Goal: Navigation & Orientation: Understand site structure

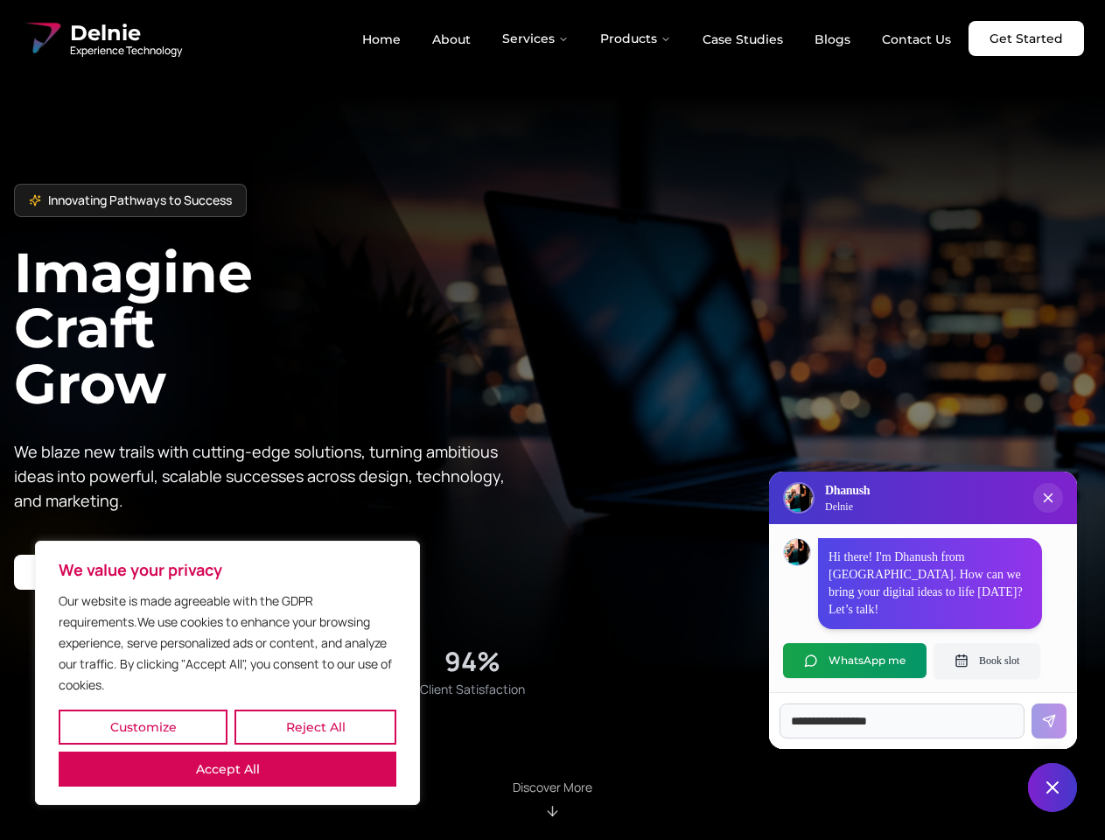
click at [143, 727] on button "Customize" at bounding box center [143, 727] width 169 height 35
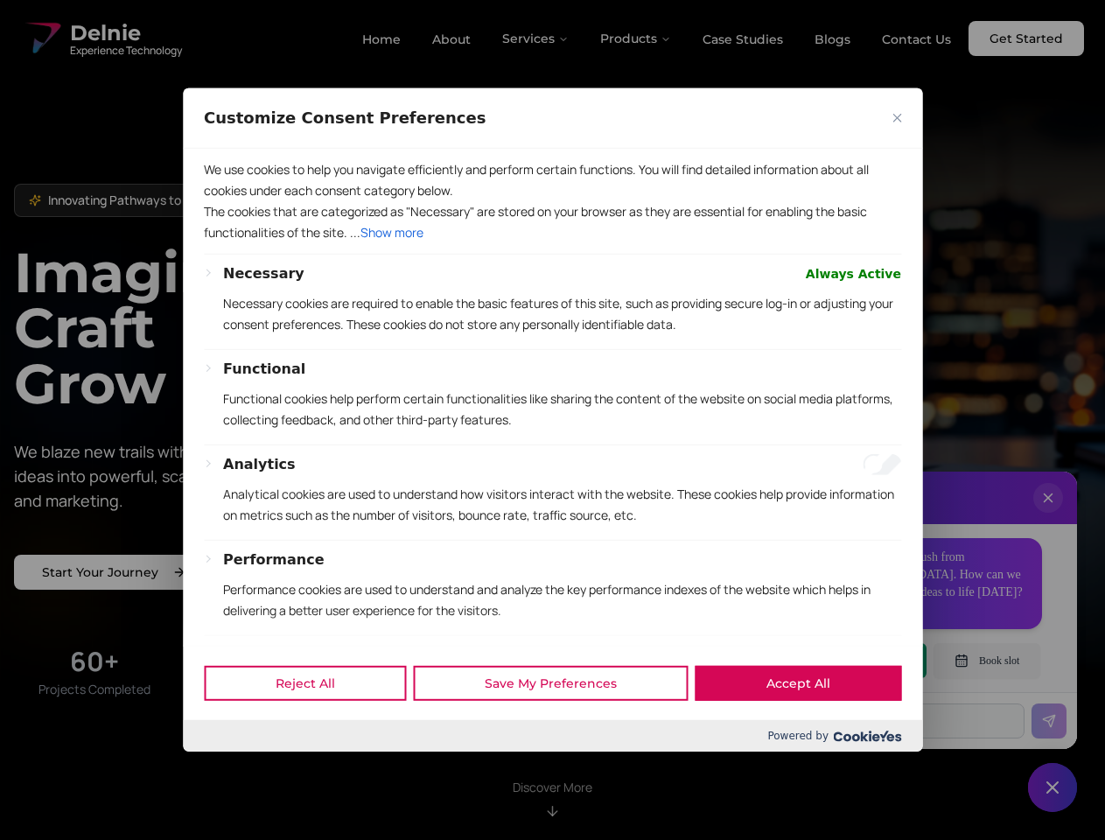
click at [315, 727] on div at bounding box center [552, 420] width 1105 height 840
click at [228, 201] on p "We use cookies to help you navigate efficiently and perform certain functions. …" at bounding box center [552, 180] width 697 height 42
click at [552, 349] on div "Necessary Always Active Necessary cookies are required to enable the basic feat…" at bounding box center [562, 306] width 678 height 86
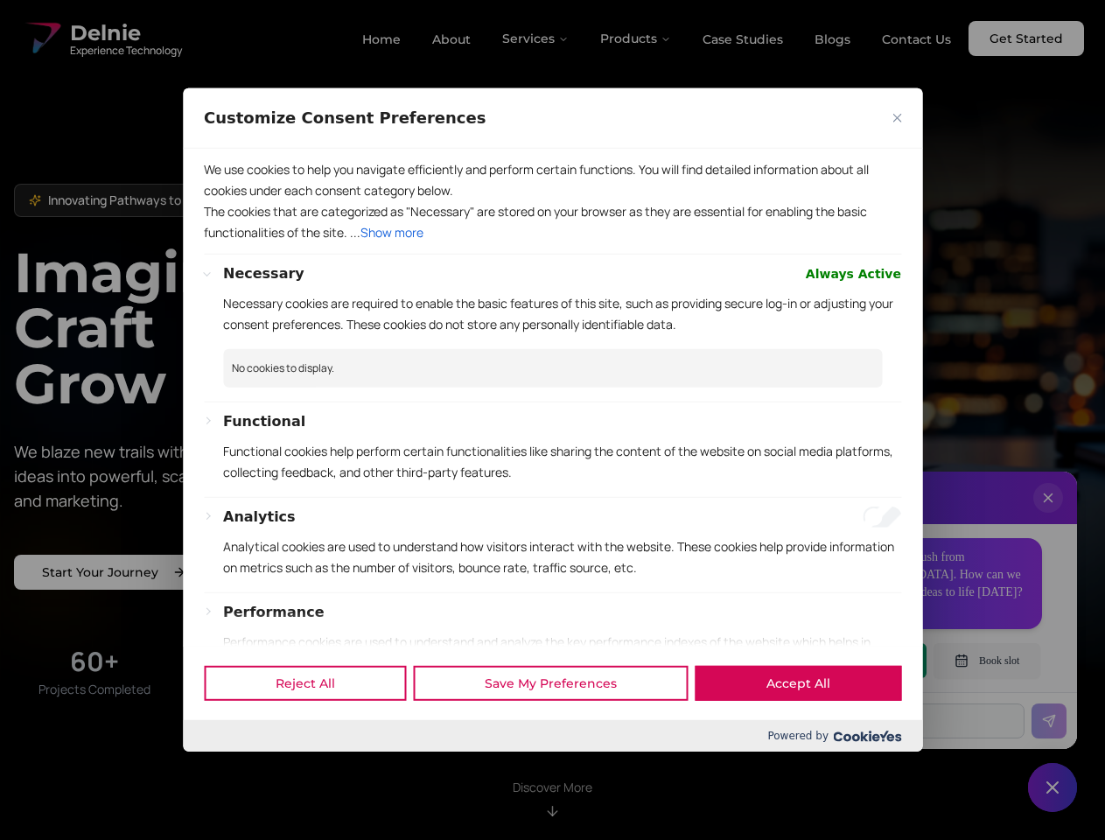
click at [536, 39] on div at bounding box center [552, 420] width 1105 height 840
click at [636, 39] on div at bounding box center [552, 420] width 1105 height 840
click at [1048, 515] on div at bounding box center [552, 420] width 1105 height 840
click at [855, 661] on div "Reject All Save My Preferences Accept All" at bounding box center [552, 683] width 739 height 74
click at [987, 661] on div at bounding box center [552, 420] width 1105 height 840
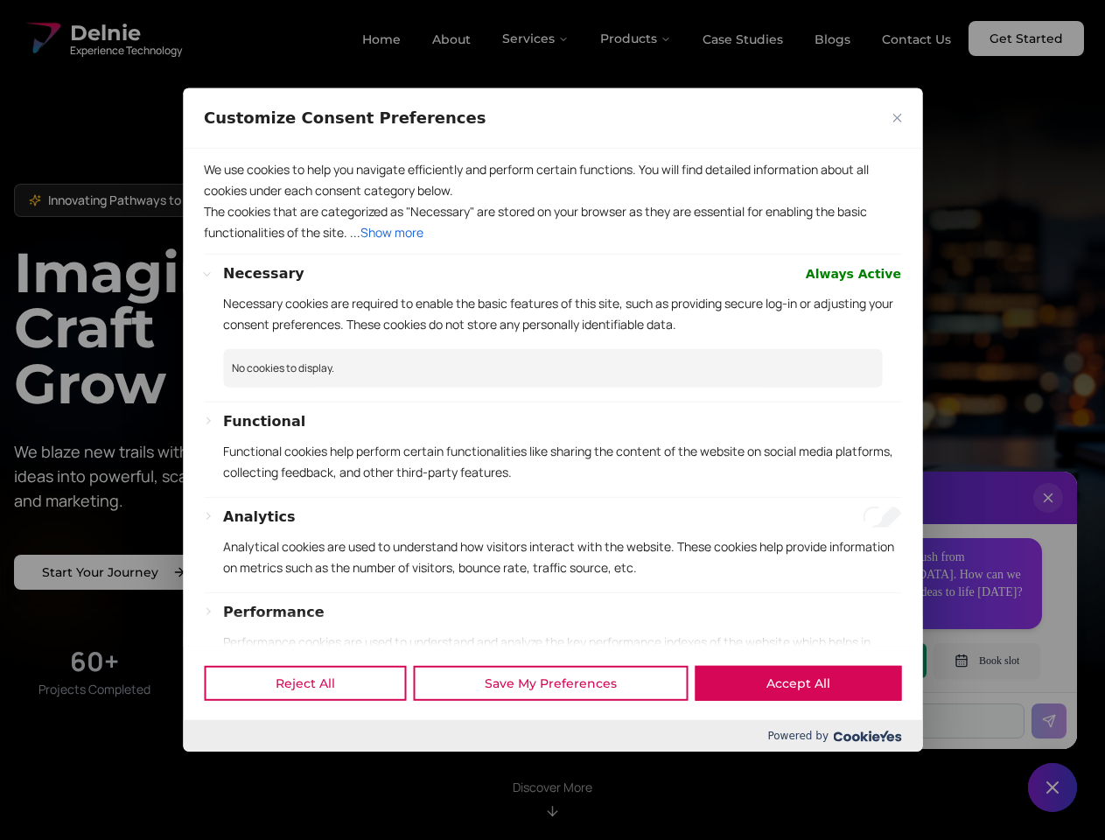
click at [1053, 788] on div at bounding box center [552, 420] width 1105 height 840
